Goal: Task Accomplishment & Management: Manage account settings

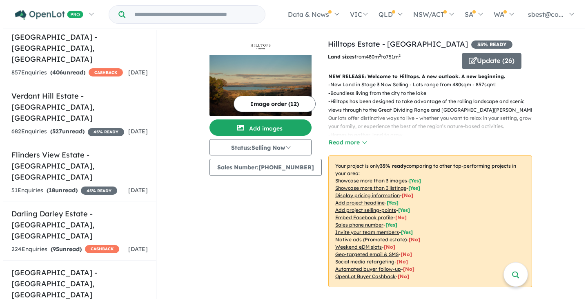
scroll to position [912, 0]
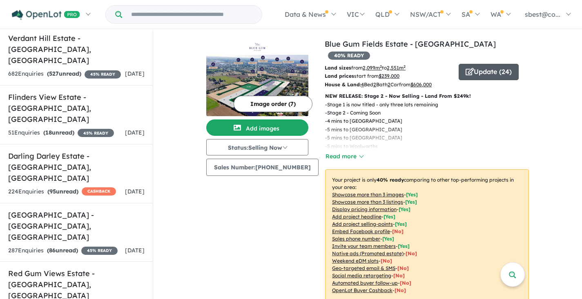
click at [495, 64] on button "Update ( 24 )" at bounding box center [489, 72] width 60 height 16
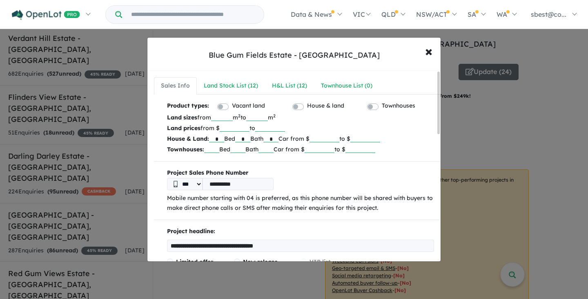
click at [232, 118] on input "****" at bounding box center [222, 117] width 22 height 8
click at [233, 118] on input "****" at bounding box center [222, 117] width 22 height 8
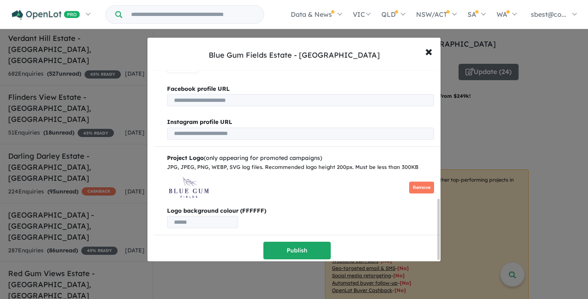
scroll to position [401, 0]
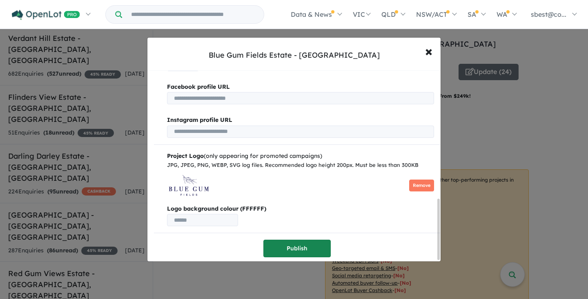
type input "****"
click at [317, 246] on button "Publish" at bounding box center [297, 248] width 67 height 18
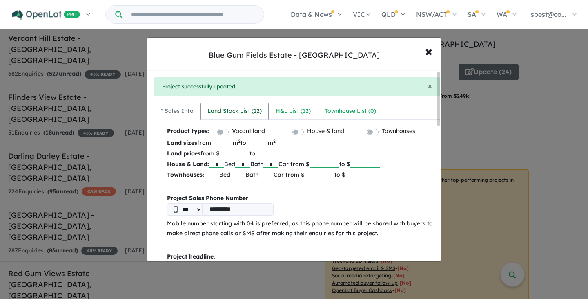
click at [256, 108] on div "Land Stock List ( 12 )" at bounding box center [235, 111] width 54 height 10
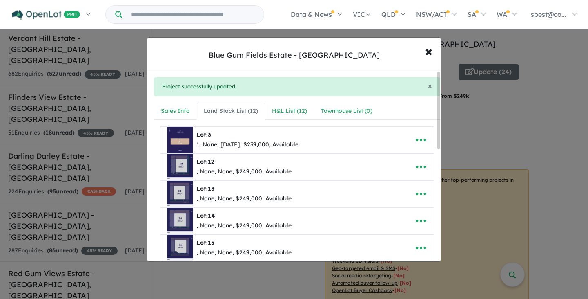
click at [273, 144] on div "1, None, Jul 2024, $239,000, Available" at bounding box center [248, 145] width 102 height 10
click at [420, 136] on icon "button" at bounding box center [421, 140] width 12 height 12
click at [413, 153] on link "Edit" at bounding box center [403, 160] width 60 height 19
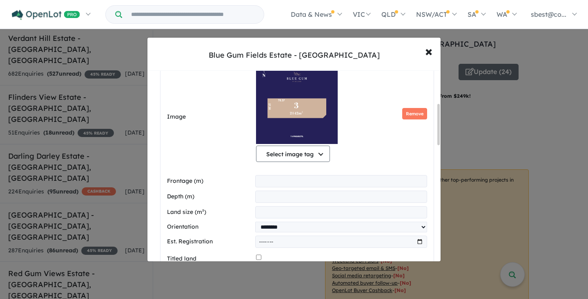
scroll to position [179, 0]
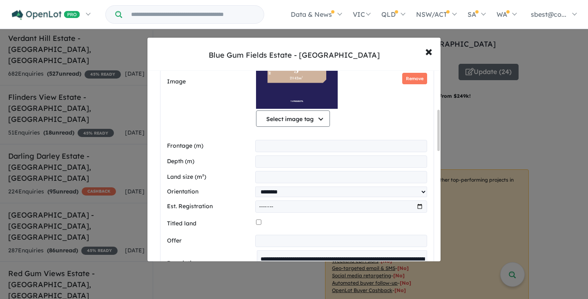
click at [418, 210] on input "*******" at bounding box center [341, 206] width 172 height 12
click at [208, 171] on div "Land size (m²) ****" at bounding box center [297, 177] width 260 height 12
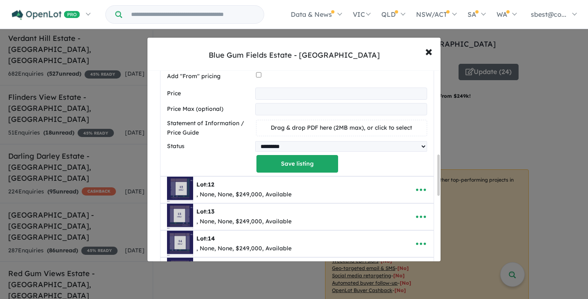
scroll to position [391, 0]
click at [424, 185] on button "button" at bounding box center [421, 189] width 25 height 19
click at [408, 207] on link "Edit" at bounding box center [403, 209] width 60 height 19
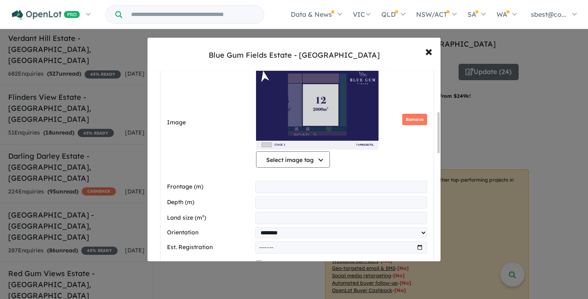
scroll to position [195, 0]
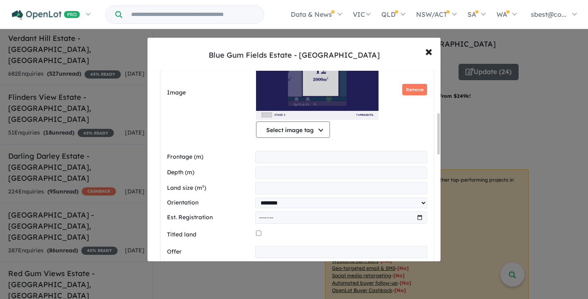
click at [418, 220] on input "month" at bounding box center [341, 217] width 172 height 12
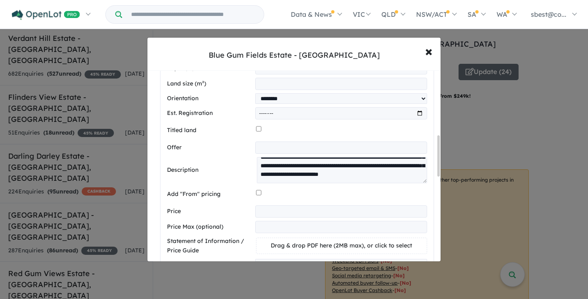
scroll to position [299, 0]
click at [418, 114] on input "month" at bounding box center [341, 113] width 172 height 12
click at [388, 130] on div at bounding box center [341, 131] width 171 height 16
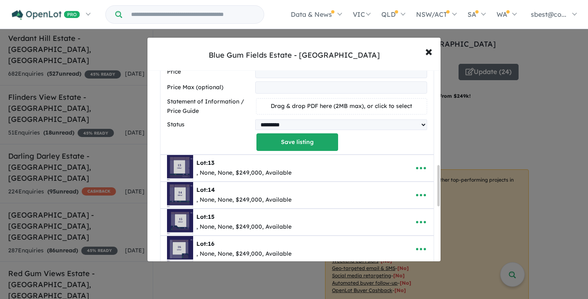
scroll to position [435, 0]
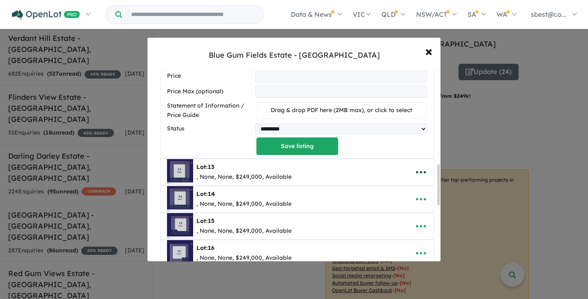
click at [423, 172] on icon "button" at bounding box center [421, 172] width 12 height 12
click at [407, 193] on link "Edit" at bounding box center [403, 192] width 60 height 19
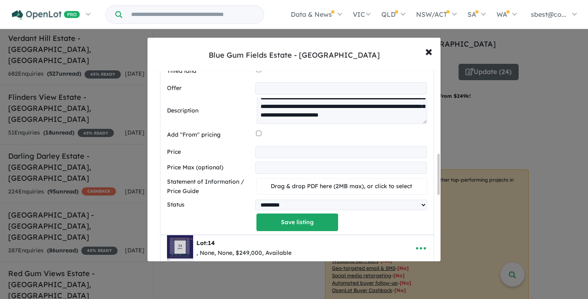
scroll to position [440, 0]
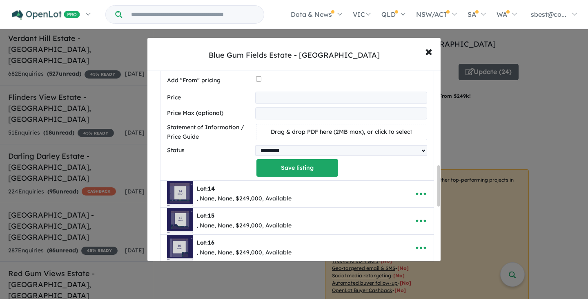
click at [409, 193] on button "button" at bounding box center [421, 193] width 25 height 19
click at [394, 141] on link "Edit" at bounding box center [403, 136] width 60 height 19
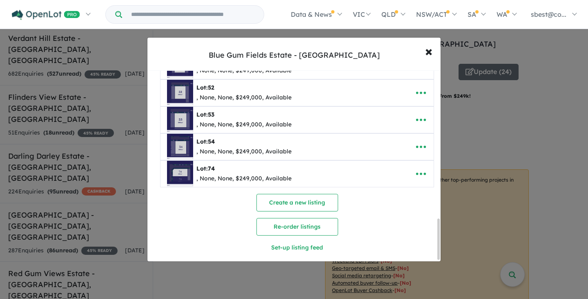
scroll to position [691, 0]
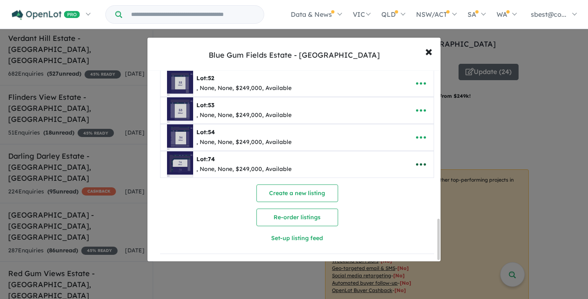
click at [420, 155] on button "button" at bounding box center [421, 164] width 25 height 19
click at [410, 177] on link "Edit" at bounding box center [403, 184] width 60 height 19
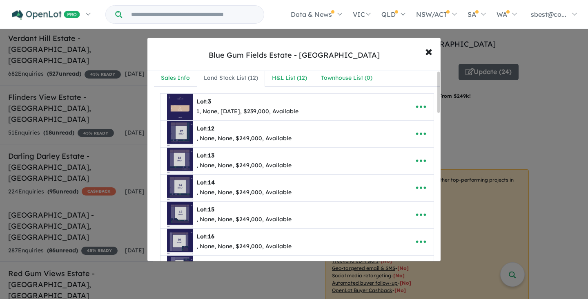
scroll to position [0, 0]
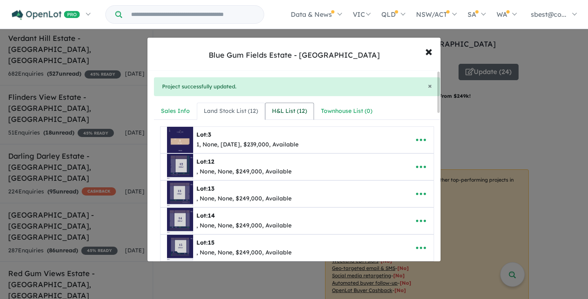
click at [302, 111] on div "H&L List ( 12 )" at bounding box center [289, 111] width 35 height 10
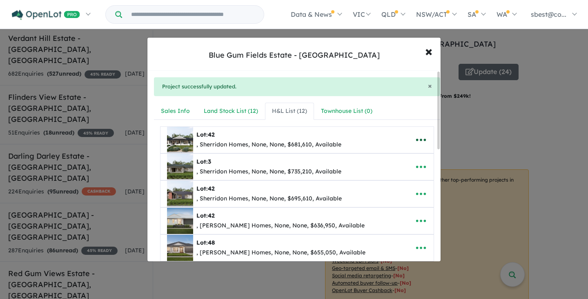
click at [417, 137] on icon "button" at bounding box center [421, 140] width 12 height 12
click at [400, 161] on link "Edit" at bounding box center [403, 160] width 60 height 19
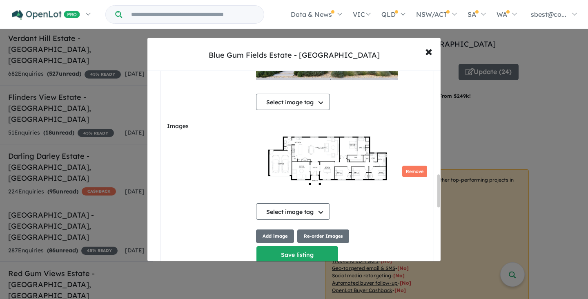
scroll to position [611, 0]
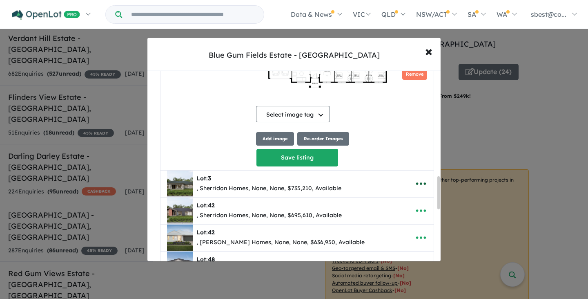
click at [425, 181] on button "button" at bounding box center [421, 183] width 25 height 19
click at [402, 207] on link "Edit" at bounding box center [403, 203] width 60 height 19
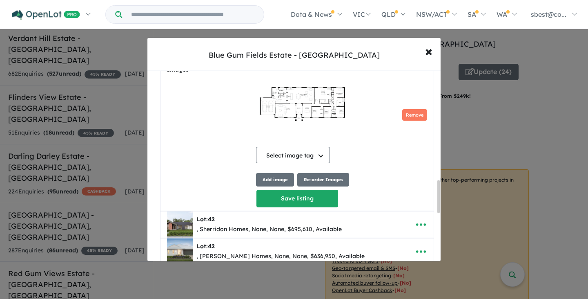
scroll to position [658, 0]
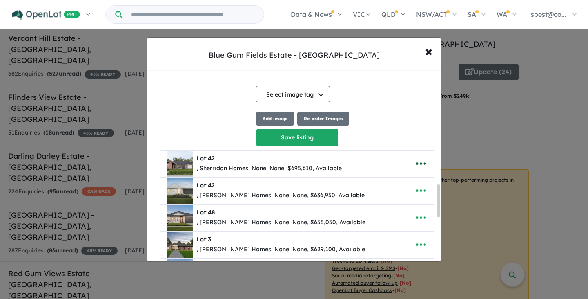
click at [420, 166] on icon "button" at bounding box center [421, 163] width 12 height 12
click at [412, 179] on link "Edit" at bounding box center [403, 183] width 60 height 19
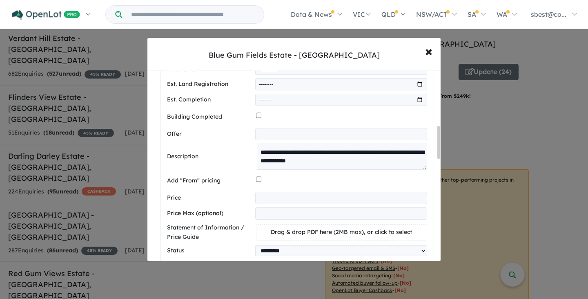
scroll to position [180, 0]
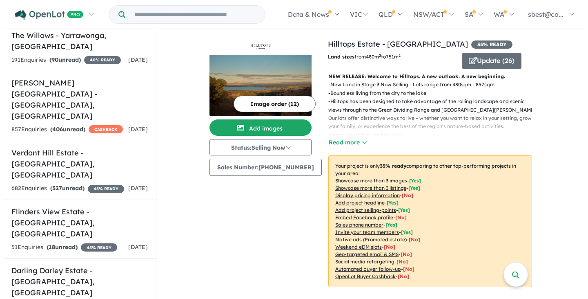
scroll to position [913, 0]
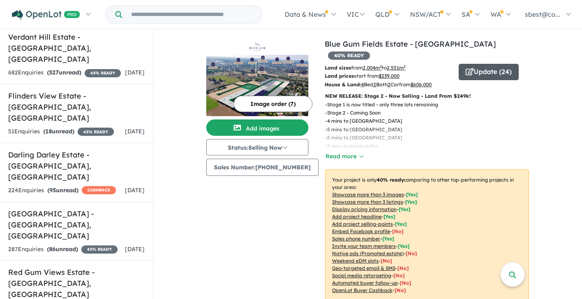
click at [493, 64] on button "Update ( 24 )" at bounding box center [489, 72] width 60 height 16
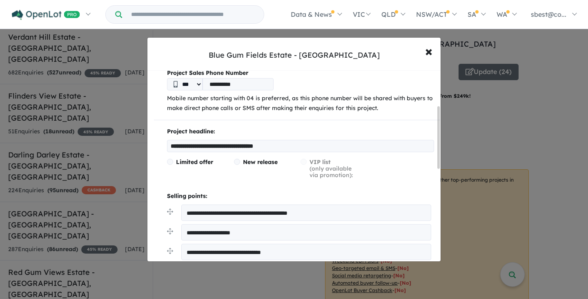
scroll to position [107, 0]
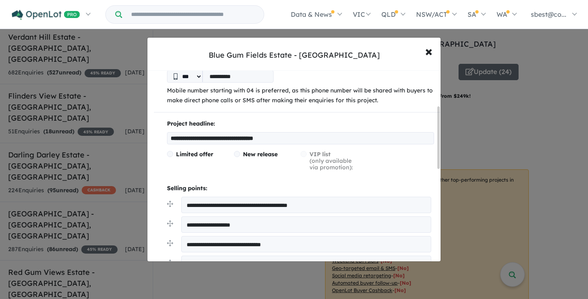
click at [300, 229] on textarea "**********" at bounding box center [306, 224] width 250 height 16
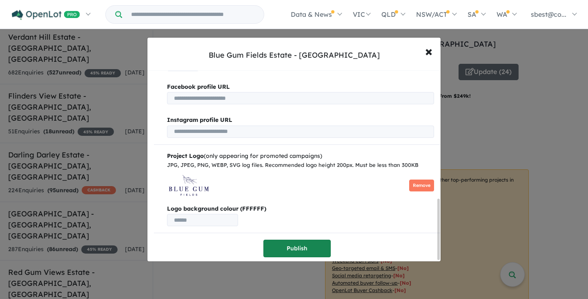
type textarea "**********"
click at [297, 240] on button "Publish" at bounding box center [297, 248] width 67 height 18
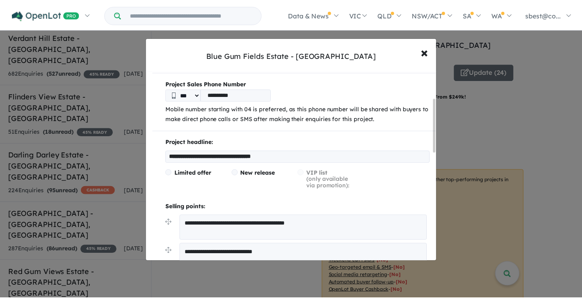
scroll to position [0, 0]
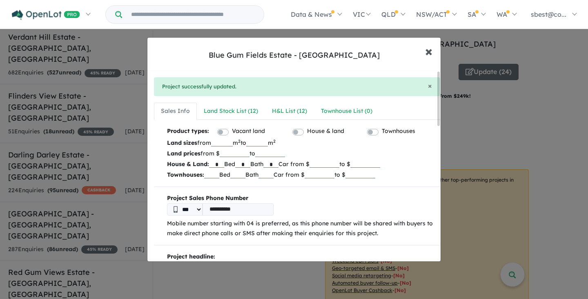
click at [429, 54] on span "×" at bounding box center [428, 51] width 7 height 18
